Goal: Feedback & Contribution: Leave review/rating

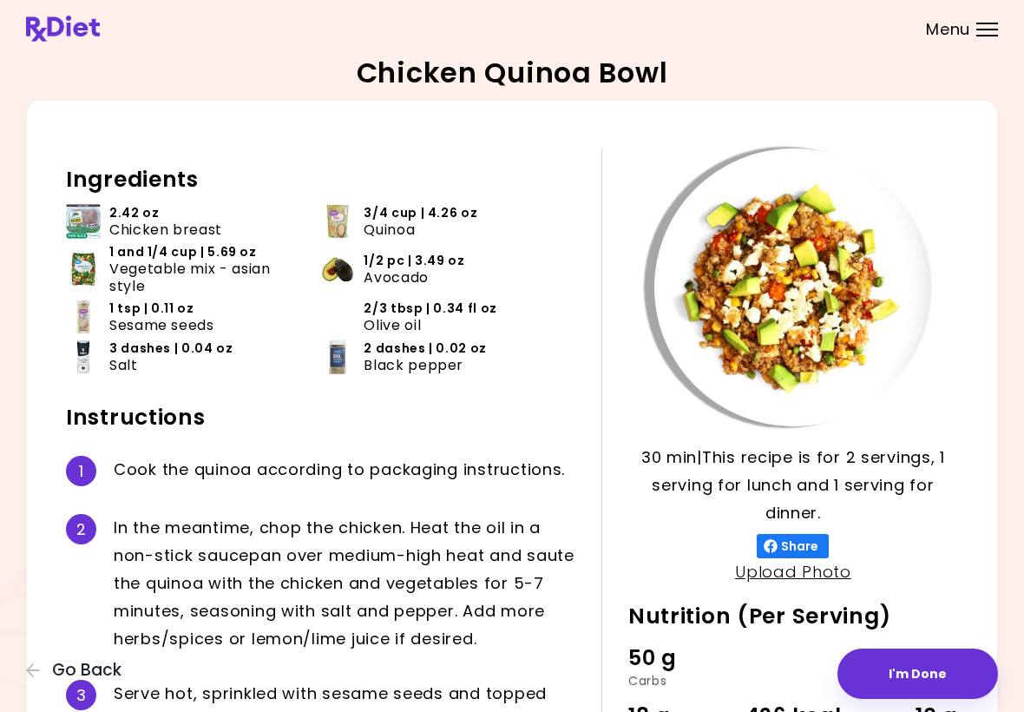
click at [948, 37] on span "Menu" at bounding box center [948, 30] width 44 height 16
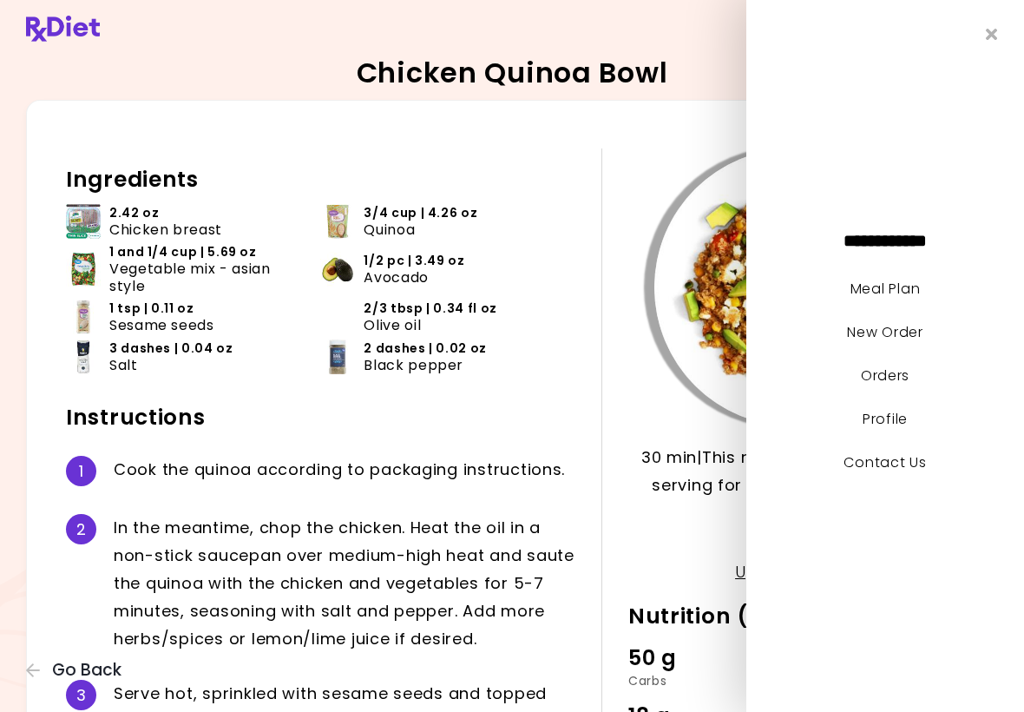
click at [918, 283] on link "Meal Plan" at bounding box center [885, 289] width 69 height 20
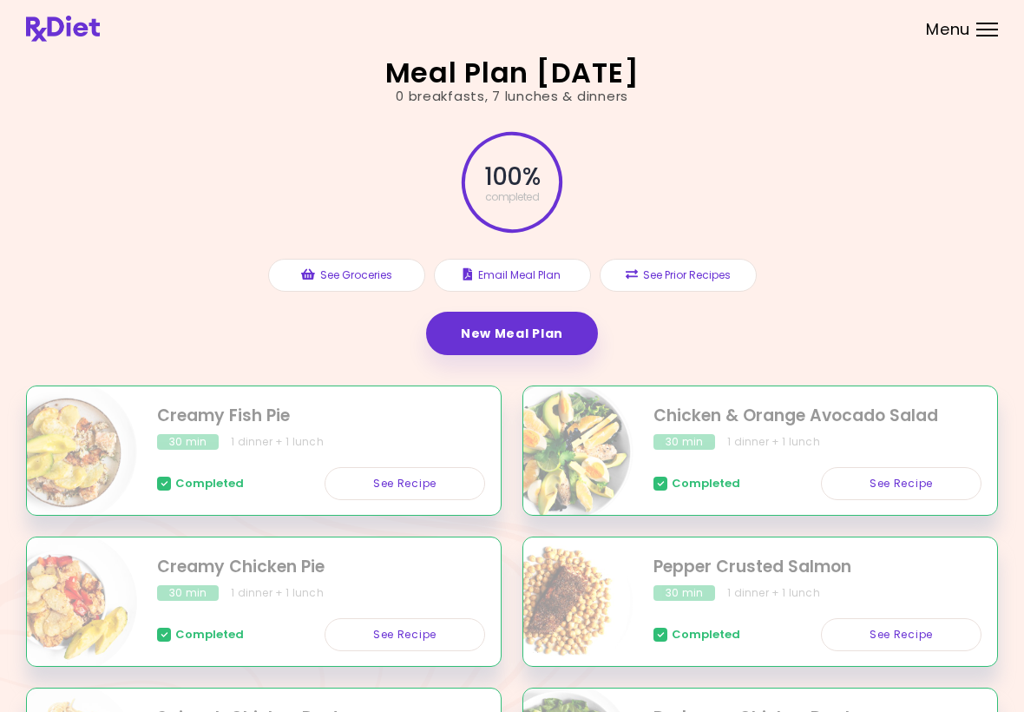
click at [708, 280] on button "See Prior Recipes" at bounding box center [678, 275] width 157 height 33
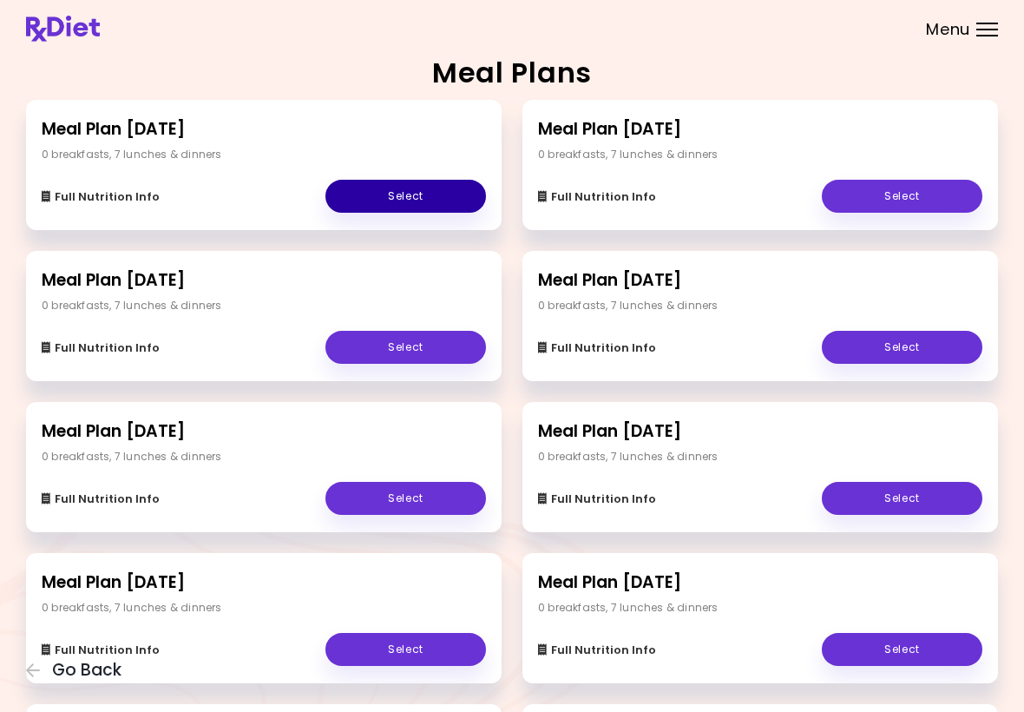
click at [419, 200] on link "Select" at bounding box center [405, 196] width 161 height 33
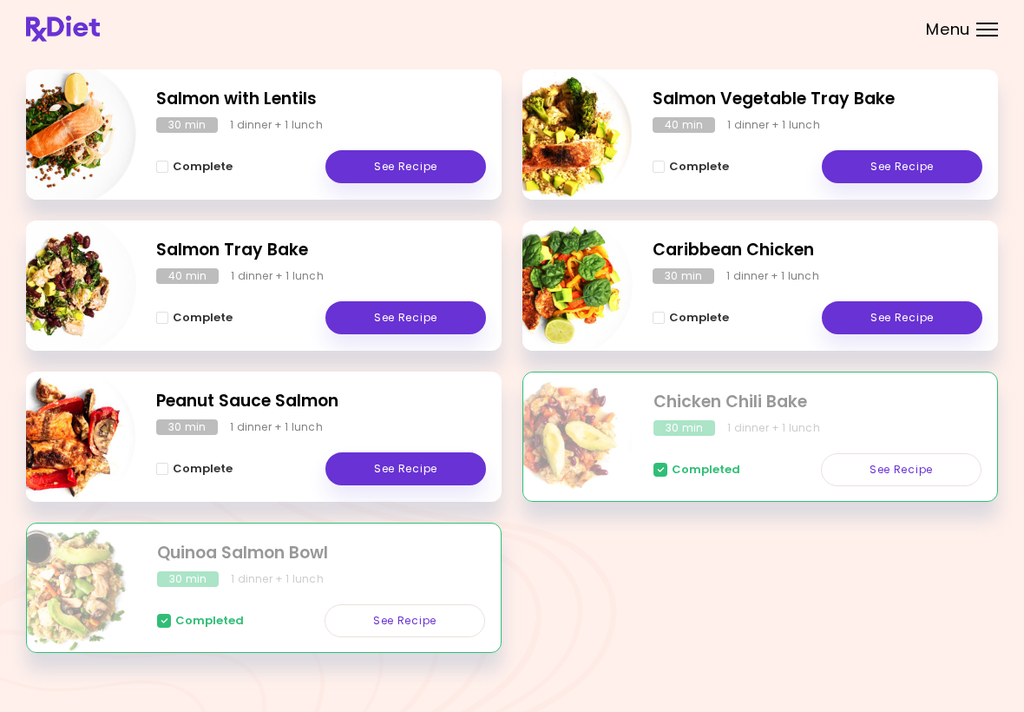
scroll to position [268, 0]
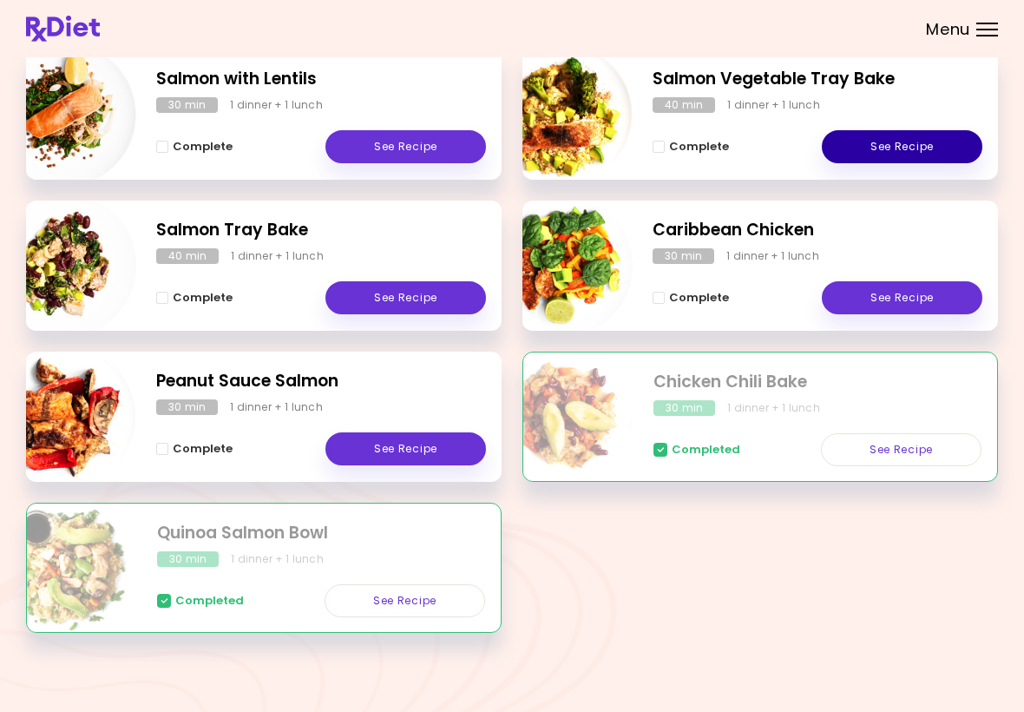
click at [917, 150] on link "See Recipe" at bounding box center [902, 146] width 161 height 33
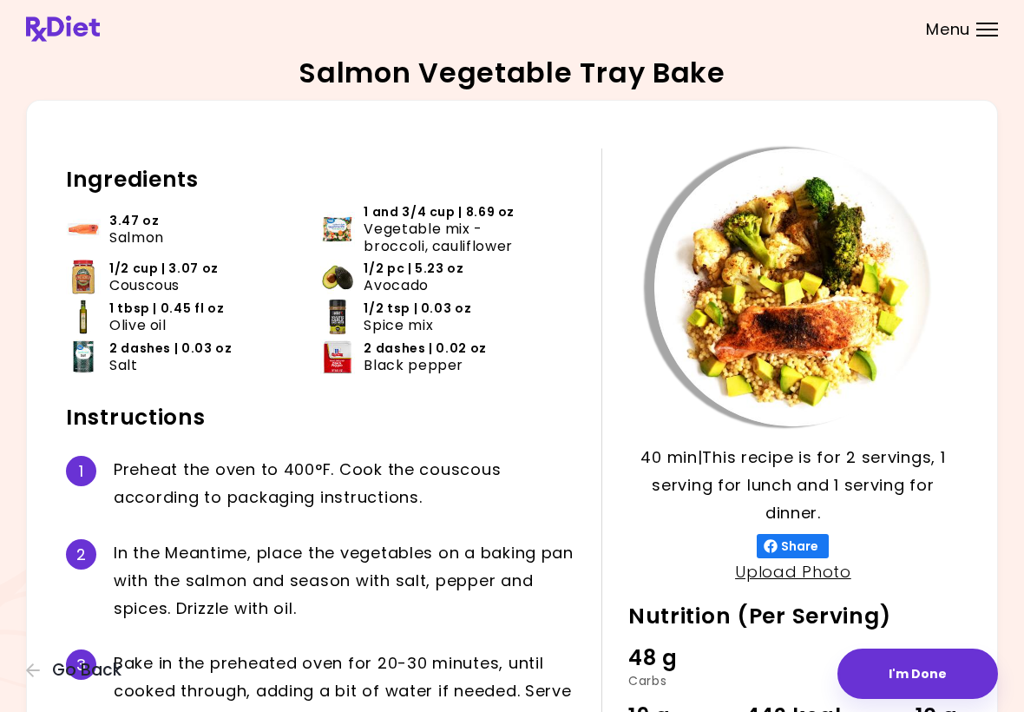
click at [911, 683] on button "I'm Done" at bounding box center [918, 673] width 161 height 50
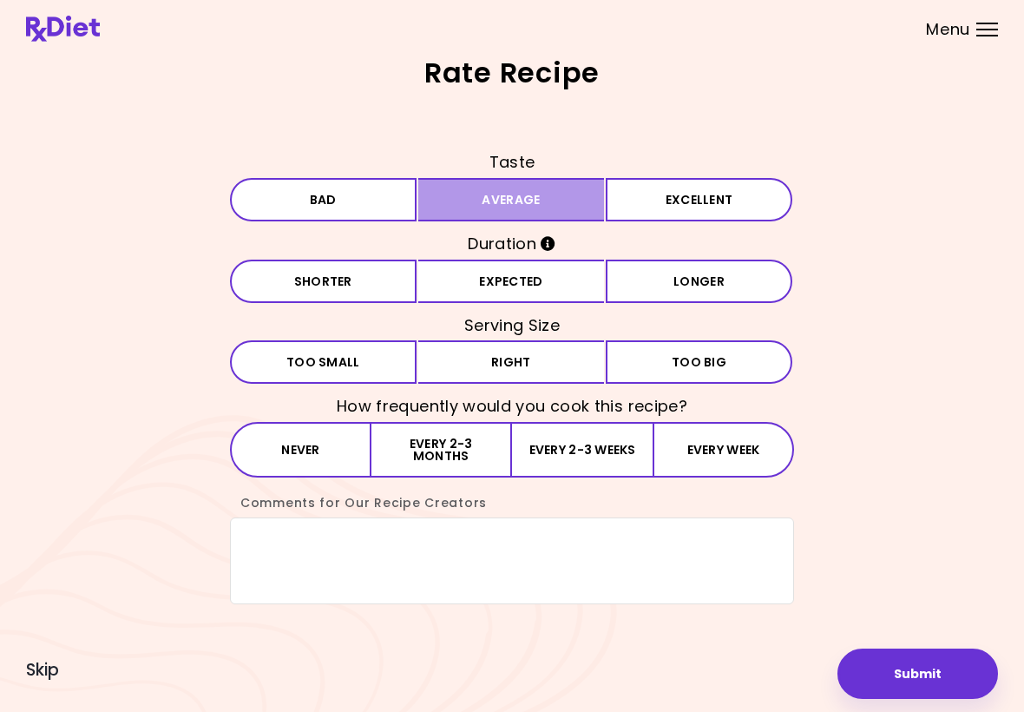
click at [578, 207] on button "Average" at bounding box center [511, 199] width 187 height 43
click at [583, 286] on button "Expected" at bounding box center [511, 281] width 187 height 43
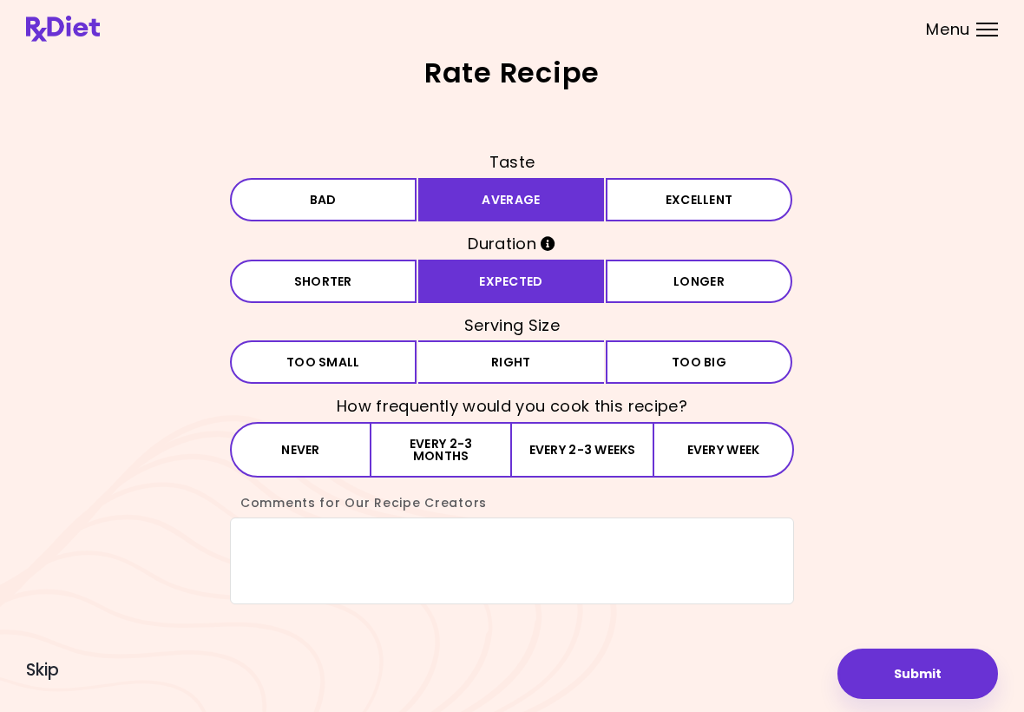
click at [568, 371] on button "Right" at bounding box center [511, 361] width 187 height 43
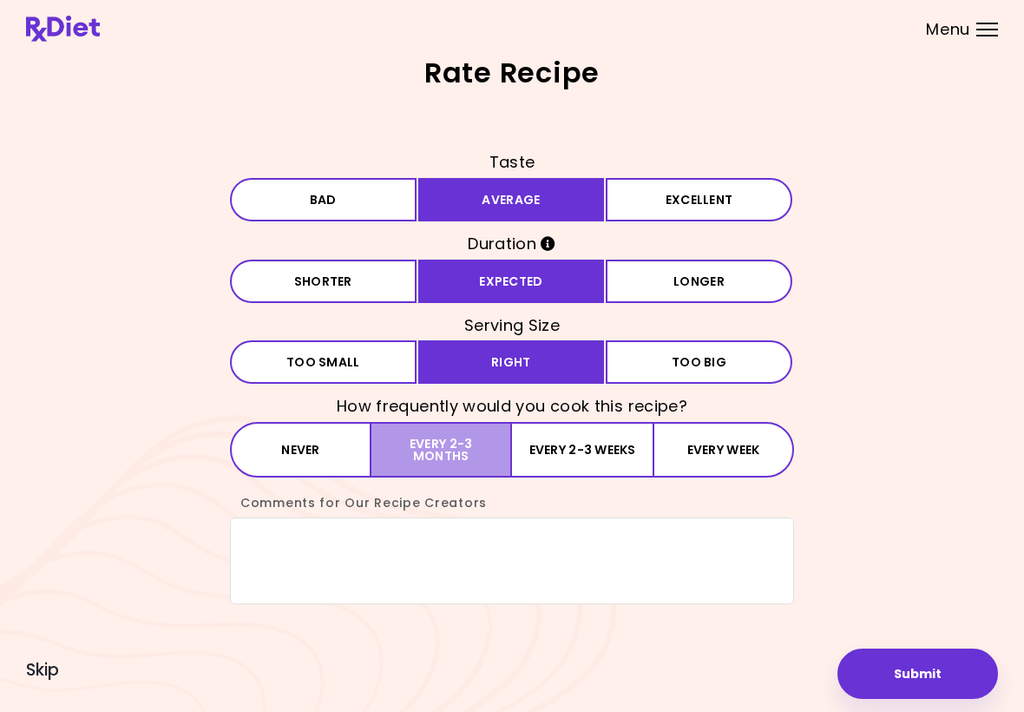
click at [463, 460] on button "Every 2-3 months" at bounding box center [441, 450] width 141 height 56
click at [323, 559] on textarea "Comments for Our Recipe Creators" at bounding box center [512, 560] width 564 height 87
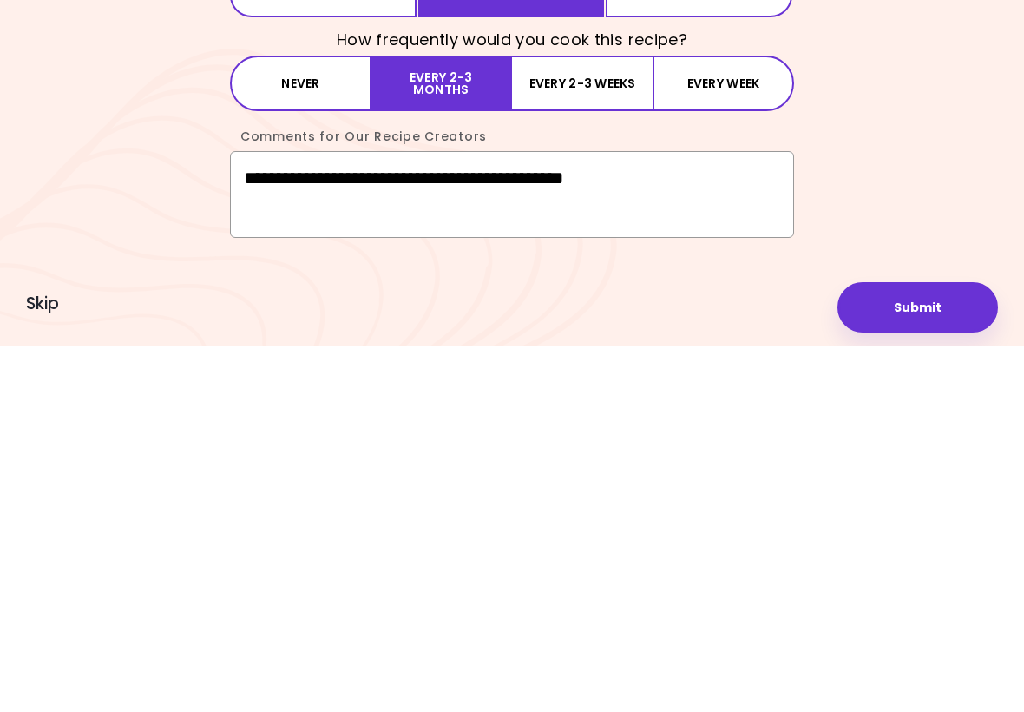
type textarea "**********"
click at [920, 648] on button "Submit" at bounding box center [918, 673] width 161 height 50
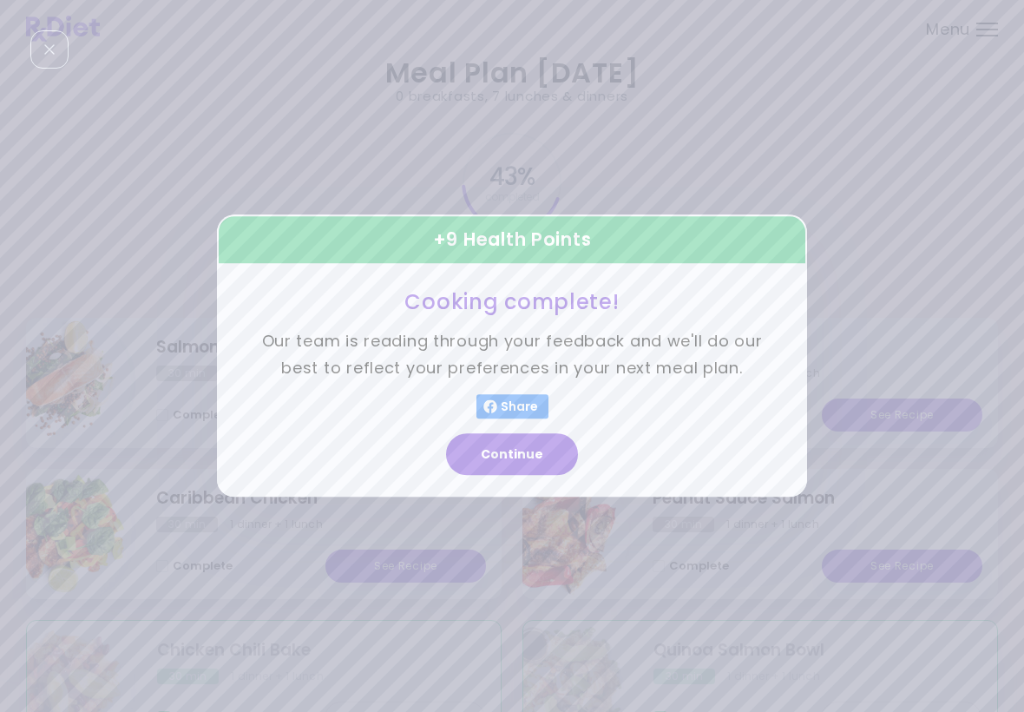
click at [536, 472] on button "Continue" at bounding box center [512, 455] width 132 height 42
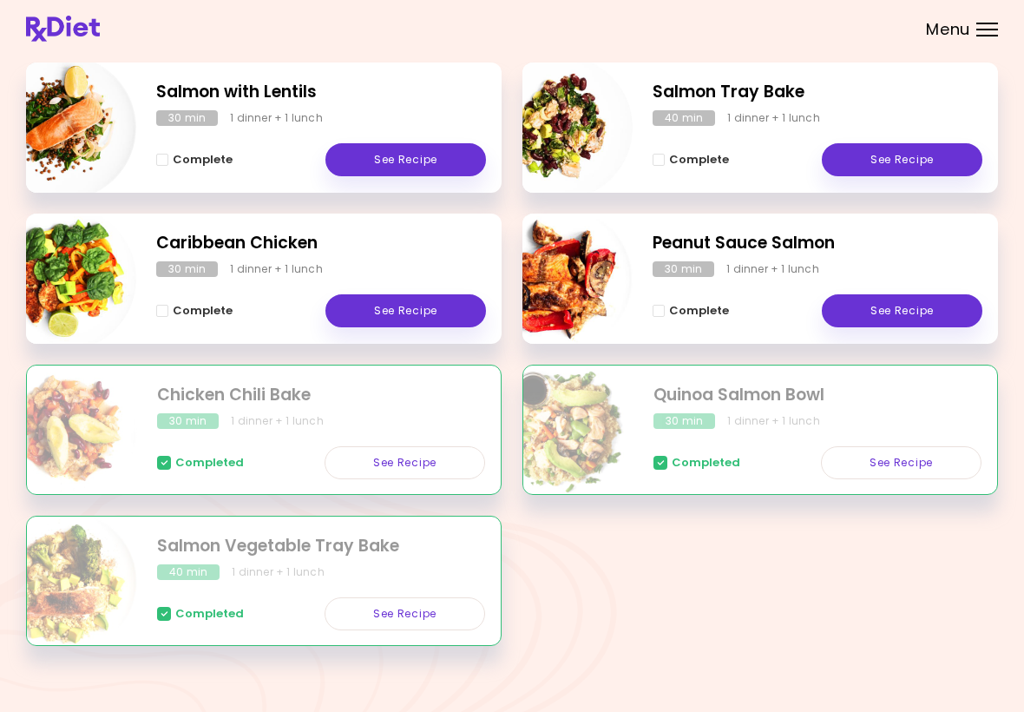
scroll to position [268, 0]
